Goal: Task Accomplishment & Management: Manage account settings

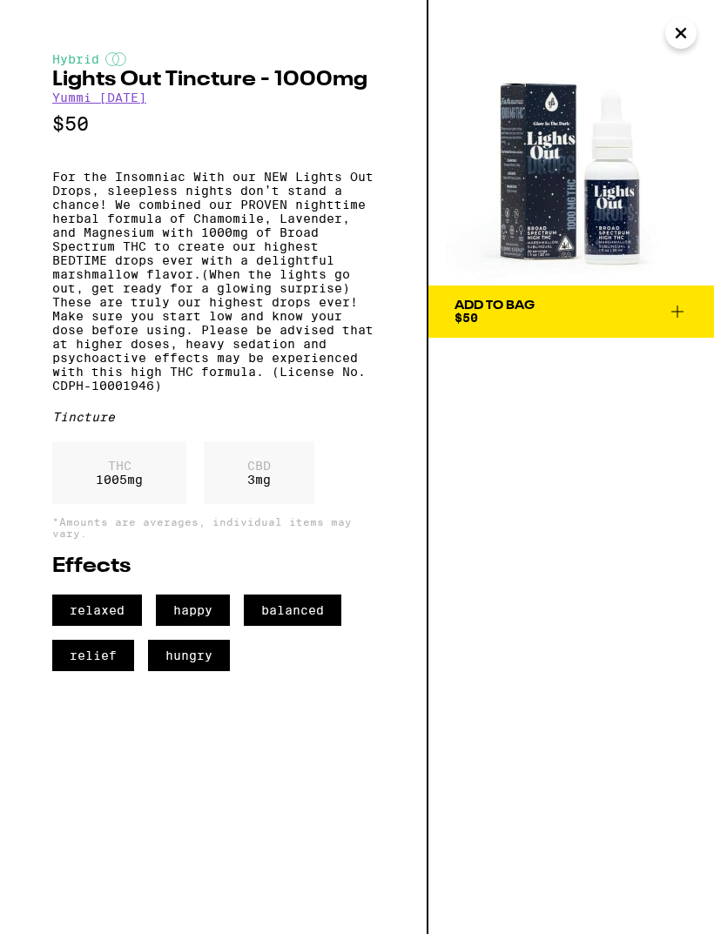
click at [687, 29] on icon "Close" at bounding box center [680, 33] width 21 height 26
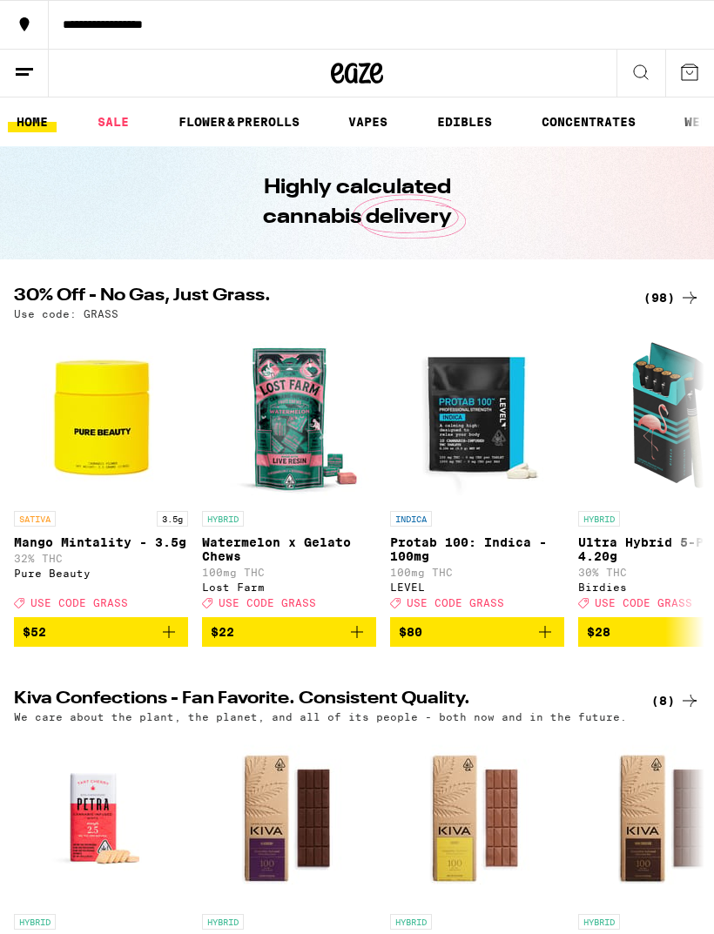
click at [27, 64] on icon at bounding box center [24, 72] width 21 height 21
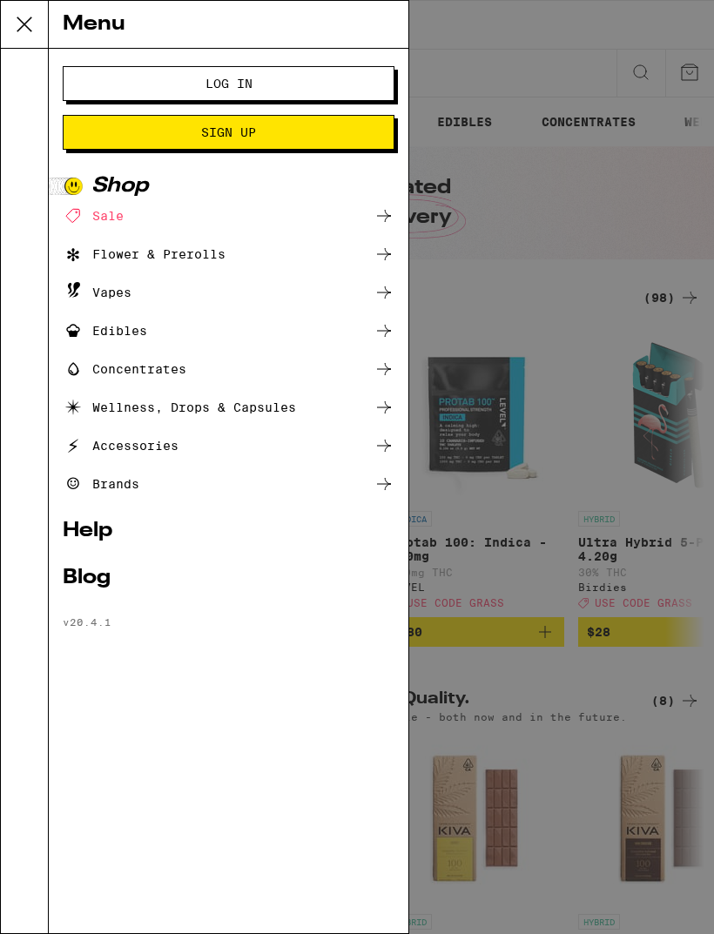
click at [375, 77] on button "Log In" at bounding box center [229, 83] width 332 height 35
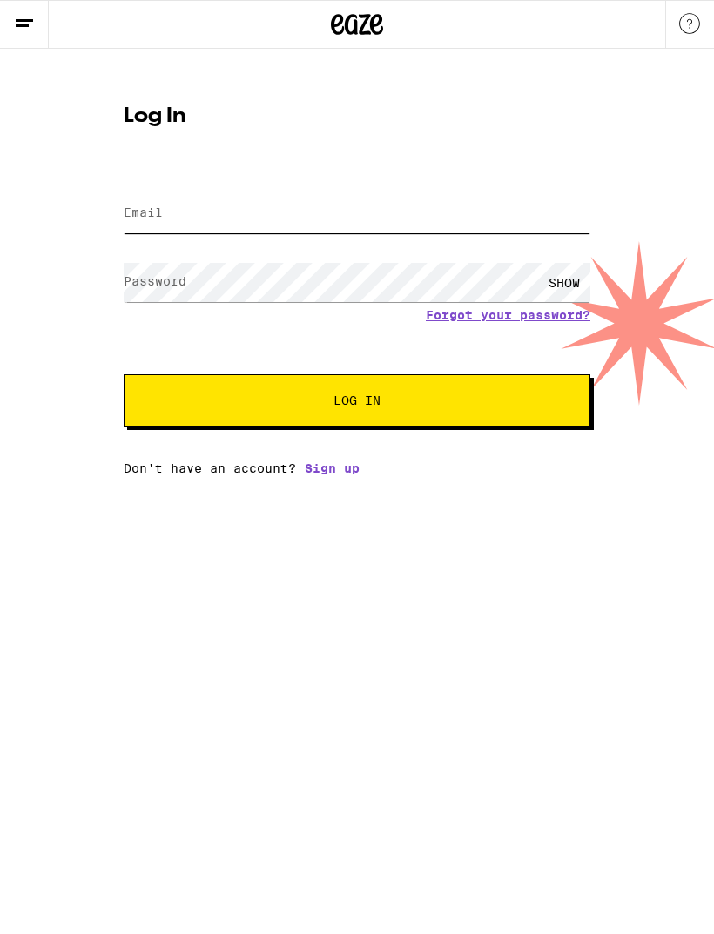
click at [508, 223] on input "Email" at bounding box center [357, 213] width 466 height 39
type input "[PERSON_NAME][EMAIL_ADDRESS][DOMAIN_NAME]"
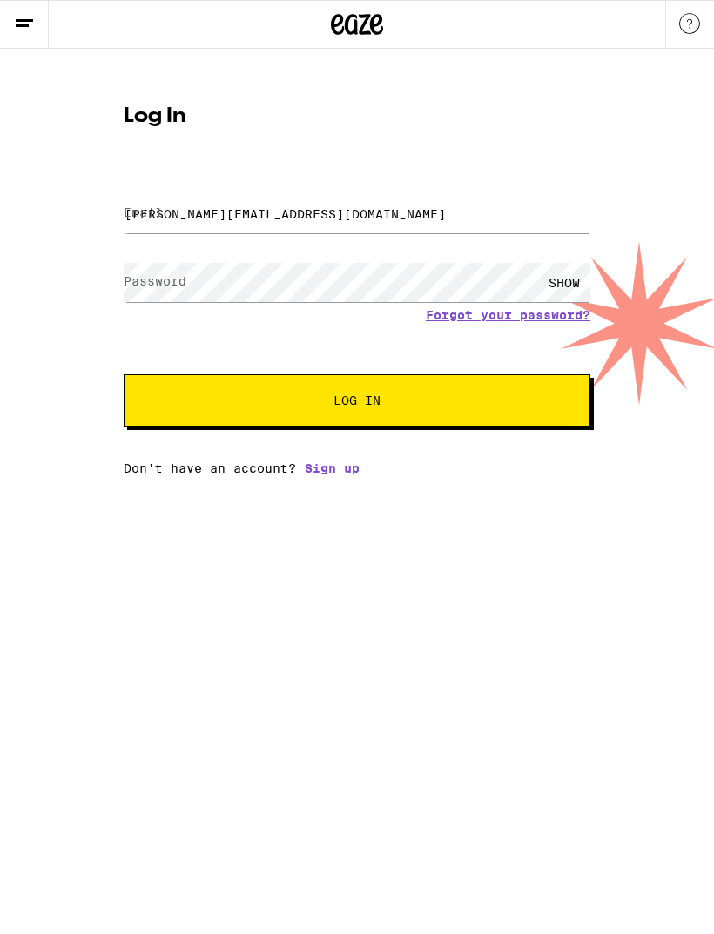
click at [357, 403] on button "Log In" at bounding box center [357, 400] width 466 height 52
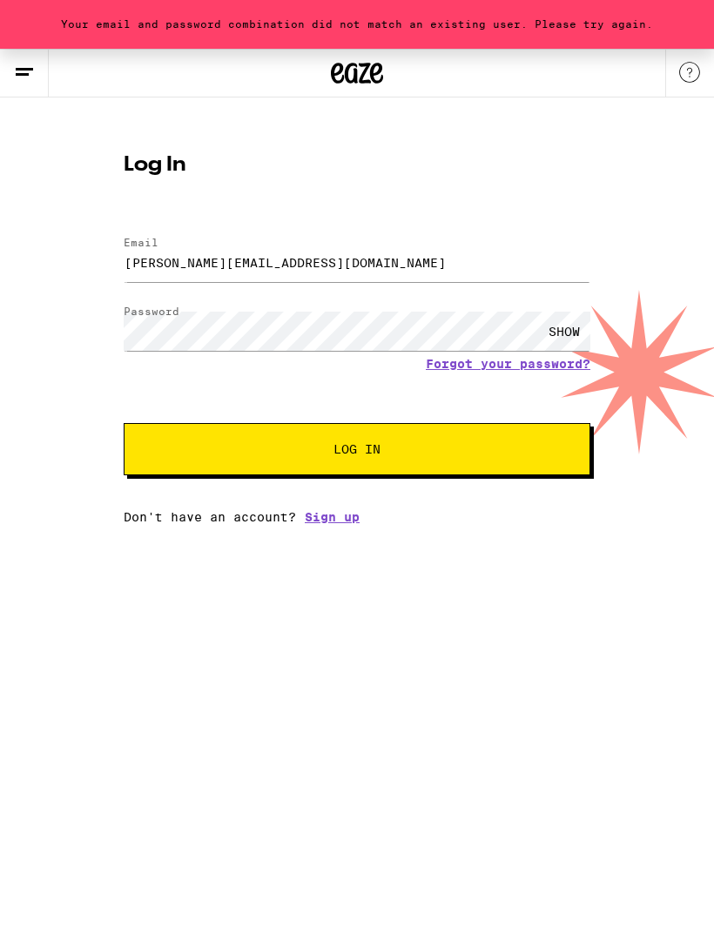
click at [477, 445] on button "Log In" at bounding box center [357, 449] width 466 height 52
